Goal: Information Seeking & Learning: Learn about a topic

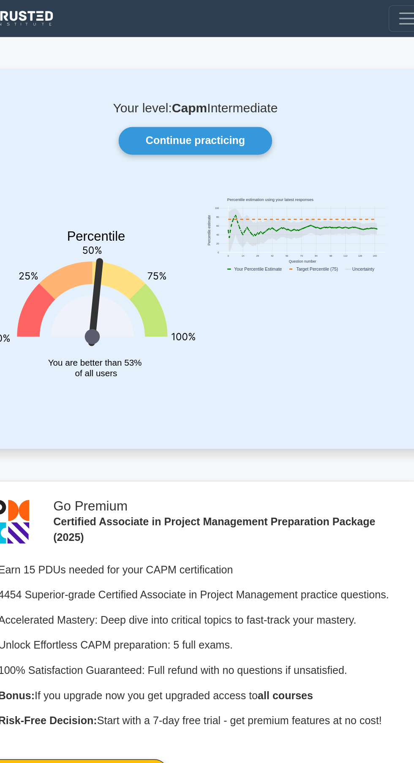
click at [211, 88] on link "Continue practicing" at bounding box center [207, 90] width 98 height 18
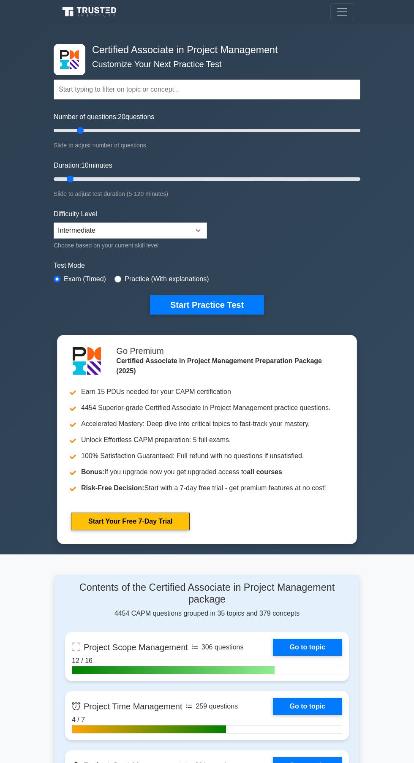
type input "25"
type input "70"
click at [327, 60] on div "Topics Project Scope Management Project Time Management Project Cost Management…" at bounding box center [207, 78] width 306 height 48
type input "40"
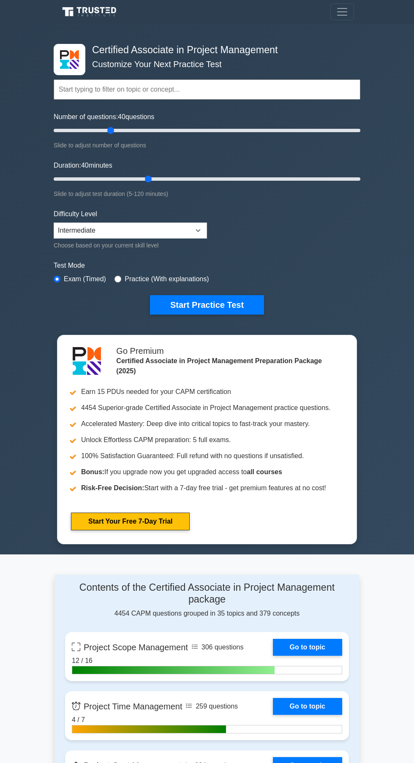
click at [222, 305] on button "Start Practice Test" at bounding box center [207, 304] width 114 height 19
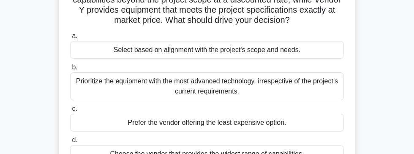
scroll to position [98, 0]
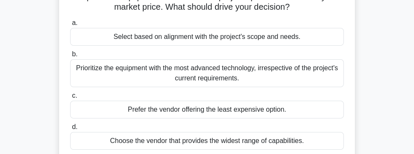
click at [301, 66] on div "Prioritize the equipment with the most advanced technology, irrespective of the…" at bounding box center [207, 73] width 274 height 28
click at [70, 57] on input "b. Prioritize the equipment with the most advanced technology, irrespective of …" at bounding box center [70, 54] width 0 height 5
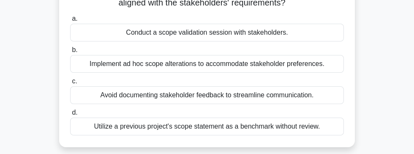
scroll to position [85, 0]
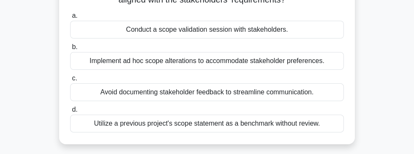
click at [249, 65] on div "Implement ad hoc scope alterations to accommodate stakeholder preferences." at bounding box center [207, 61] width 274 height 18
click at [70, 50] on input "b. Implement ad hoc scope alterations to accommodate stakeholder preferences." at bounding box center [70, 46] width 0 height 5
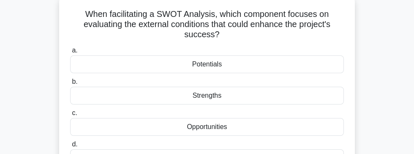
scroll to position [56, 0]
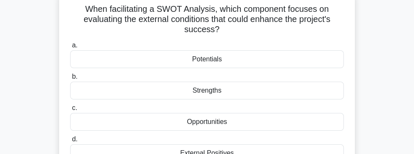
click at [259, 86] on div "Strengths" at bounding box center [207, 90] width 274 height 18
click at [70, 79] on input "b. Strengths" at bounding box center [70, 76] width 0 height 5
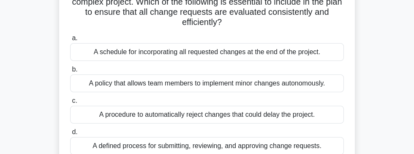
scroll to position [75, 0]
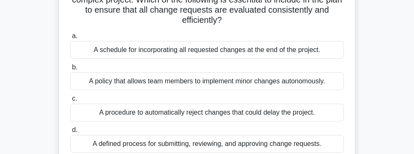
click at [299, 137] on div "A defined process for submitting, reviewing, and approving change requests." at bounding box center [207, 144] width 274 height 18
click at [70, 133] on input "d. A defined process for submitting, reviewing, and approving change requests." at bounding box center [70, 129] width 0 height 5
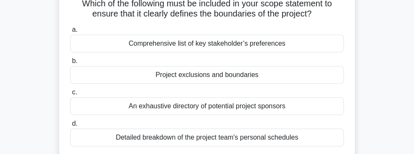
scroll to position [71, 0]
click at [298, 130] on div "Detailed breakdown of the project team's personal schedules" at bounding box center [207, 137] width 274 height 18
click at [70, 126] on input "d. Detailed breakdown of the project team's personal schedules" at bounding box center [70, 123] width 0 height 5
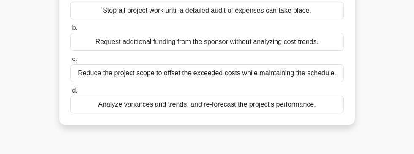
scroll to position [99, 0]
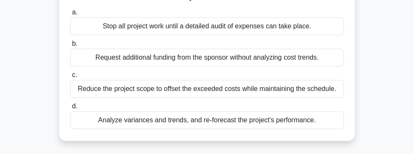
click at [266, 118] on div "Analyze variances and trends, and re-forecast the project's performance." at bounding box center [207, 120] width 274 height 18
click at [70, 109] on input "d. Analyze variances and trends, and re-forecast the project's performance." at bounding box center [70, 105] width 0 height 5
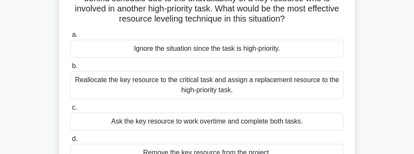
scroll to position [76, 0]
click at [293, 74] on div "Reallocate the key resource to the critical task and assign a replacement resou…" at bounding box center [207, 85] width 274 height 28
click at [70, 69] on input "b. Reallocate the key resource to the critical task and assign a replacement re…" at bounding box center [70, 65] width 0 height 5
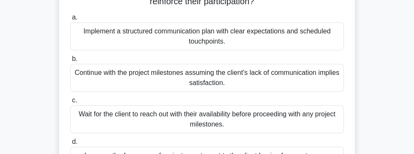
scroll to position [84, 0]
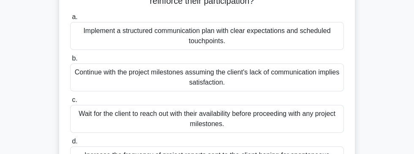
click at [287, 39] on div "Implement a structured communication plan with clear expectations and scheduled…" at bounding box center [207, 36] width 274 height 28
click at [70, 20] on input "a. Implement a structured communication plan with clear expectations and schedu…" at bounding box center [70, 16] width 0 height 5
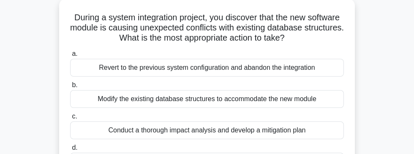
scroll to position [49, 0]
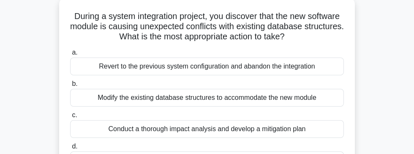
click at [135, 127] on div "Conduct a thorough impact analysis and develop a mitigation plan" at bounding box center [207, 129] width 274 height 18
click at [70, 118] on input "c. Conduct a thorough impact analysis and develop a mitigation plan" at bounding box center [70, 114] width 0 height 5
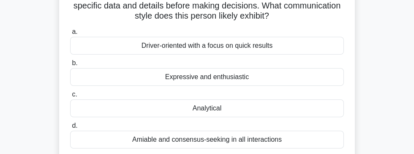
scroll to position [70, 0]
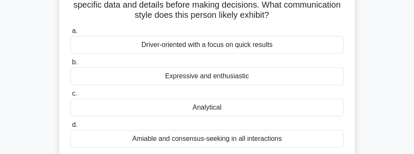
click at [238, 76] on div "Expressive and enthusiastic" at bounding box center [207, 76] width 274 height 18
click at [70, 65] on input "b. Expressive and enthusiastic" at bounding box center [70, 62] width 0 height 5
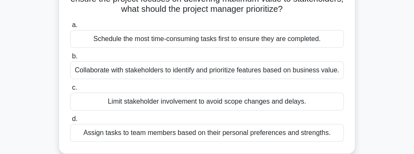
scroll to position [77, 0]
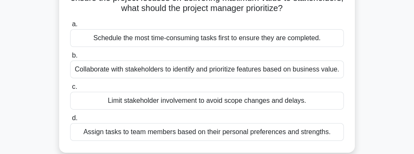
click at [296, 65] on div "Collaborate with stakeholders to identify and prioritize features based on busi…" at bounding box center [207, 69] width 274 height 18
click at [70, 58] on input "b. Collaborate with stakeholders to identify and prioritize features based on b…" at bounding box center [70, 55] width 0 height 5
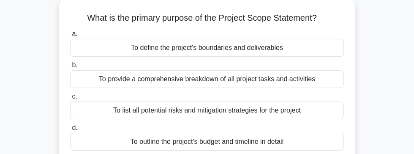
scroll to position [49, 0]
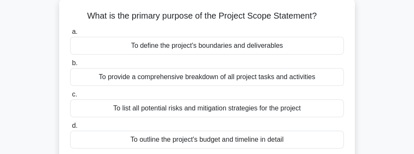
click at [259, 44] on div "To define the project's boundaries and deliverables" at bounding box center [207, 46] width 274 height 18
click at [70, 35] on input "a. To define the project's boundaries and deliverables" at bounding box center [70, 31] width 0 height 5
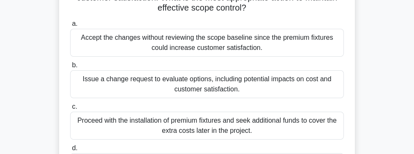
scroll to position [108, 0]
click at [290, 78] on div "Issue a change request to evaluate options, including potential impacts on cost…" at bounding box center [207, 84] width 274 height 28
click at [70, 68] on input "b. Issue a change request to evaluate options, including potential impacts on c…" at bounding box center [70, 64] width 0 height 5
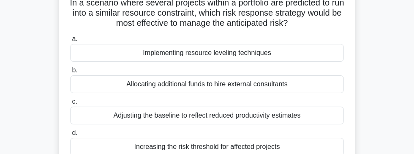
scroll to position [62, 0]
click at [295, 52] on div "Implementing resource leveling techniques" at bounding box center [207, 53] width 274 height 18
click at [70, 42] on input "a. Implementing resource leveling techniques" at bounding box center [70, 38] width 0 height 5
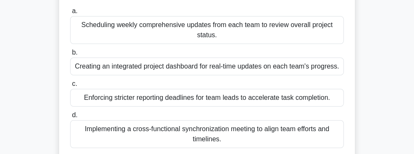
scroll to position [99, 0]
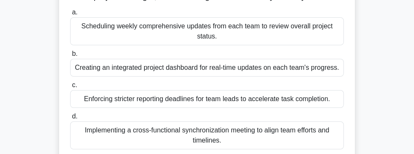
click at [296, 70] on div "Creating an integrated project dashboard for real-time updates on each team's p…" at bounding box center [207, 68] width 274 height 18
click at [70, 57] on input "b. Creating an integrated project dashboard for real-time updates on each team'…" at bounding box center [70, 53] width 0 height 5
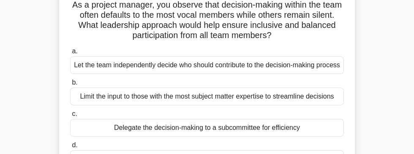
scroll to position [60, 0]
click at [319, 105] on div "Limit the input to those with the most subject matter expertise to streamline d…" at bounding box center [207, 96] width 274 height 18
click at [70, 85] on input "b. Limit the input to those with the most subject matter expertise to streamlin…" at bounding box center [70, 81] width 0 height 5
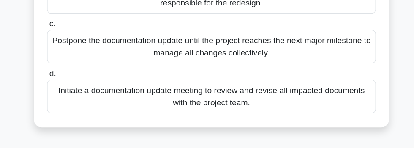
scroll to position [143, 0]
click at [112, 112] on div "Initiate a documentation update meeting to review and revise all impacted docum…" at bounding box center [207, 111] width 274 height 28
click at [70, 95] on input "d. Initiate a documentation update meeting to review and revise all impacted do…" at bounding box center [70, 91] width 0 height 5
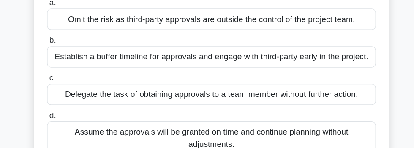
scroll to position [79, 0]
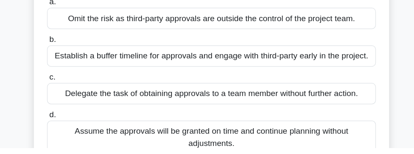
click at [301, 76] on div "Establish a buffer timeline for approvals and engage with third-party early in …" at bounding box center [207, 77] width 274 height 18
click at [70, 66] on input "b. Establish a buffer timeline for approvals and engage with third-party early …" at bounding box center [70, 63] width 0 height 5
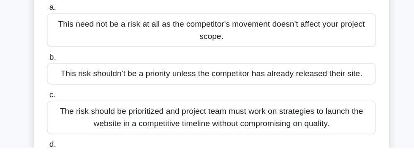
scroll to position [66, 0]
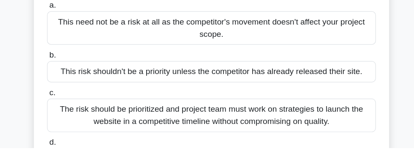
click at [102, 127] on div "The risk should be prioritized and project team must work on strategies to laun…" at bounding box center [207, 127] width 274 height 28
click at [70, 111] on input "c. The risk should be prioritized and project team must work on strategies to l…" at bounding box center [70, 107] width 0 height 5
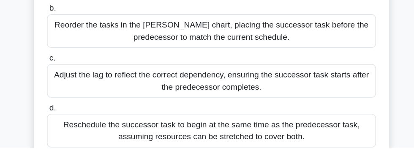
scroll to position [125, 0]
click at [308, 135] on div "Reschedule the successor task to begin at the same time as the predecessor task…" at bounding box center [207, 139] width 274 height 28
click at [70, 123] on input "d. Reschedule the successor task to begin at the same time as the predecessor t…" at bounding box center [70, 120] width 0 height 5
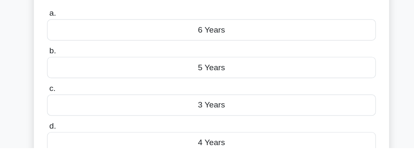
scroll to position [63, 0]
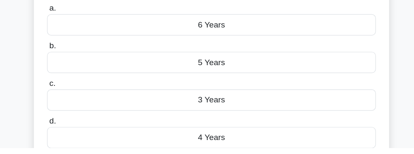
click at [312, 141] on div "4 Years" at bounding box center [207, 145] width 274 height 18
click at [70, 134] on input "d. 4 Years" at bounding box center [70, 131] width 0 height 5
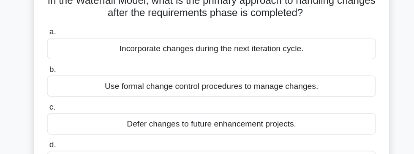
scroll to position [47, 0]
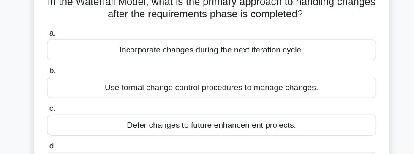
click at [122, 89] on div "Use formal change control procedures to manage changes." at bounding box center [207, 89] width 274 height 18
click at [70, 78] on input "b. Use formal change control procedures to manage changes." at bounding box center [70, 75] width 0 height 5
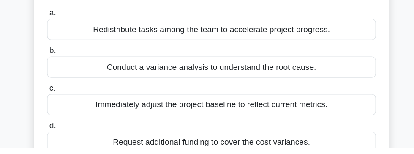
scroll to position [65, 0]
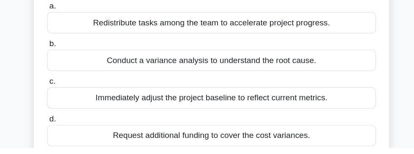
click at [116, 79] on div "Conduct a variance analysis to understand the root cause." at bounding box center [207, 81] width 274 height 18
click at [70, 70] on input "b. Conduct a variance analysis to understand the root cause." at bounding box center [70, 67] width 0 height 5
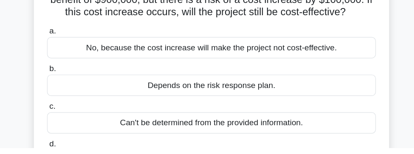
scroll to position [45, 0]
click at [70, 153] on input "d. Yes, because the benefit still exceeds the cost." at bounding box center [70, 149] width 0 height 5
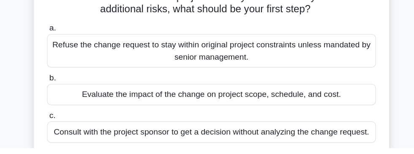
scroll to position [49, 0]
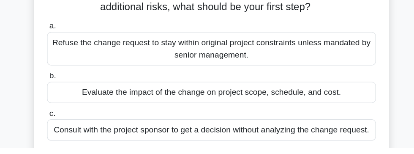
click at [317, 106] on div "Evaluate the impact of the change on project scope, schedule, and cost." at bounding box center [207, 108] width 274 height 18
click at [70, 97] on input "b. Evaluate the impact of the change on project scope, schedule, and cost." at bounding box center [70, 93] width 0 height 5
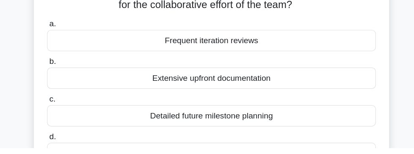
scroll to position [40, 0]
click at [321, 122] on div "Detailed future milestone planning" at bounding box center [207, 127] width 274 height 18
click at [70, 116] on input "c. Detailed future milestone planning" at bounding box center [70, 113] width 0 height 5
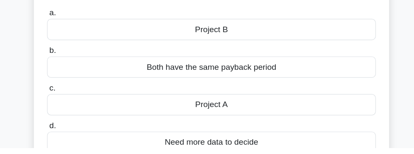
scroll to position [61, 0]
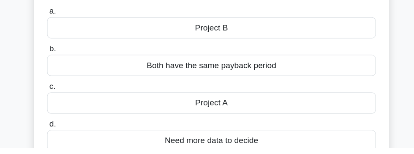
click at [322, 146] on div "Need more data to decide" at bounding box center [207, 148] width 274 height 18
click at [70, 137] on input "d. Need more data to decide" at bounding box center [70, 133] width 0 height 5
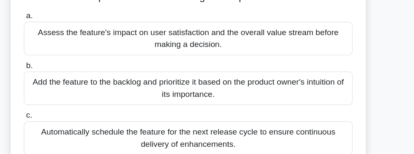
scroll to position [98, 0]
click at [119, 24] on div "Assess the feature's impact on user satisfaction and the overall value stream b…" at bounding box center [207, 32] width 274 height 28
click at [70, 16] on input "a. Assess the feature's impact on user satisfaction and the overall value strea…" at bounding box center [70, 13] width 0 height 5
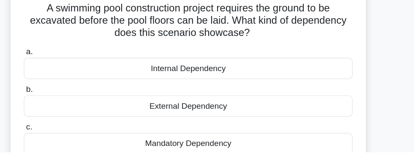
scroll to position [31, 0]
click at [96, 109] on div "External Dependency" at bounding box center [207, 115] width 274 height 18
click at [70, 104] on input "b. External Dependency" at bounding box center [70, 101] width 0 height 5
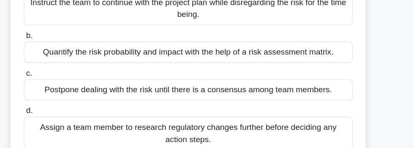
scroll to position [92, 0]
click at [101, 143] on div "Assign a team member to research regulatory changes further before deciding any…" at bounding box center [207, 142] width 274 height 28
click at [70, 126] on input "d. Assign a team member to research regulatory changes further before deciding …" at bounding box center [70, 122] width 0 height 5
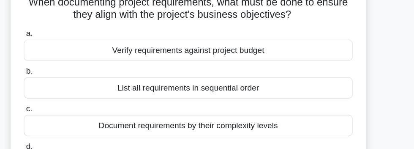
scroll to position [33, 0]
click at [70, 154] on input "d. Correlate requirements with business objectives" at bounding box center [70, 151] width 0 height 5
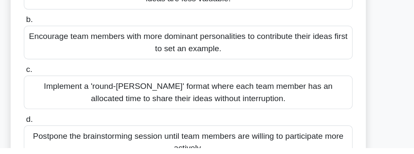
scroll to position [116, 0]
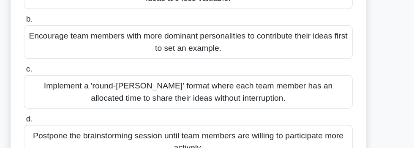
click at [112, 153] on div "Postpone the brainstorming session until team members are willing to participat…" at bounding box center [207, 149] width 274 height 28
click at [70, 133] on input "d. Postpone the brainstorming session until team members are willing to partici…" at bounding box center [70, 129] width 0 height 5
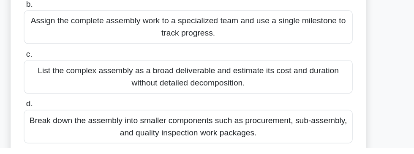
scroll to position [108, 0]
click at [294, 135] on div "Break down the assembly into smaller components such as procurement, sub-assemb…" at bounding box center [207, 136] width 274 height 28
click at [70, 119] on input "d. Break down the assembly into smaller components such as procurement, sub-ass…" at bounding box center [70, 116] width 0 height 5
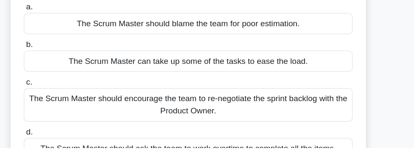
scroll to position [65, 0]
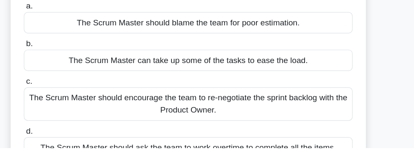
click at [297, 118] on div "The Scrum Master should encourage the team to re-negotiate the sprint backlog w…" at bounding box center [207, 117] width 274 height 28
click at [70, 101] on input "c. The Scrum Master should encourage the team to re-negotiate the sprint backlo…" at bounding box center [70, 98] width 0 height 5
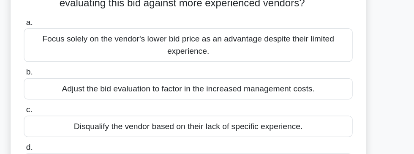
scroll to position [112, 0]
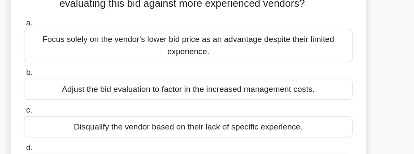
click at [313, 37] on div "Focus solely on the vendor's lower bid price as an advantage despite their limi…" at bounding box center [207, 38] width 274 height 28
click at [70, 22] on input "a. Focus solely on the vendor's lower bid price as an advantage despite their l…" at bounding box center [70, 18] width 0 height 5
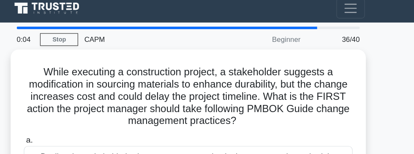
scroll to position [0, 0]
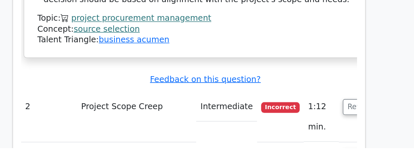
scroll to position [1549, 0]
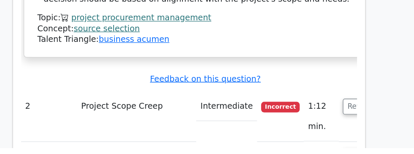
click at [335, 113] on button "Review" at bounding box center [349, 119] width 29 height 13
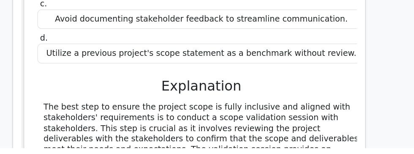
scroll to position [1784, 0]
